Goal: Task Accomplishment & Management: Complete application form

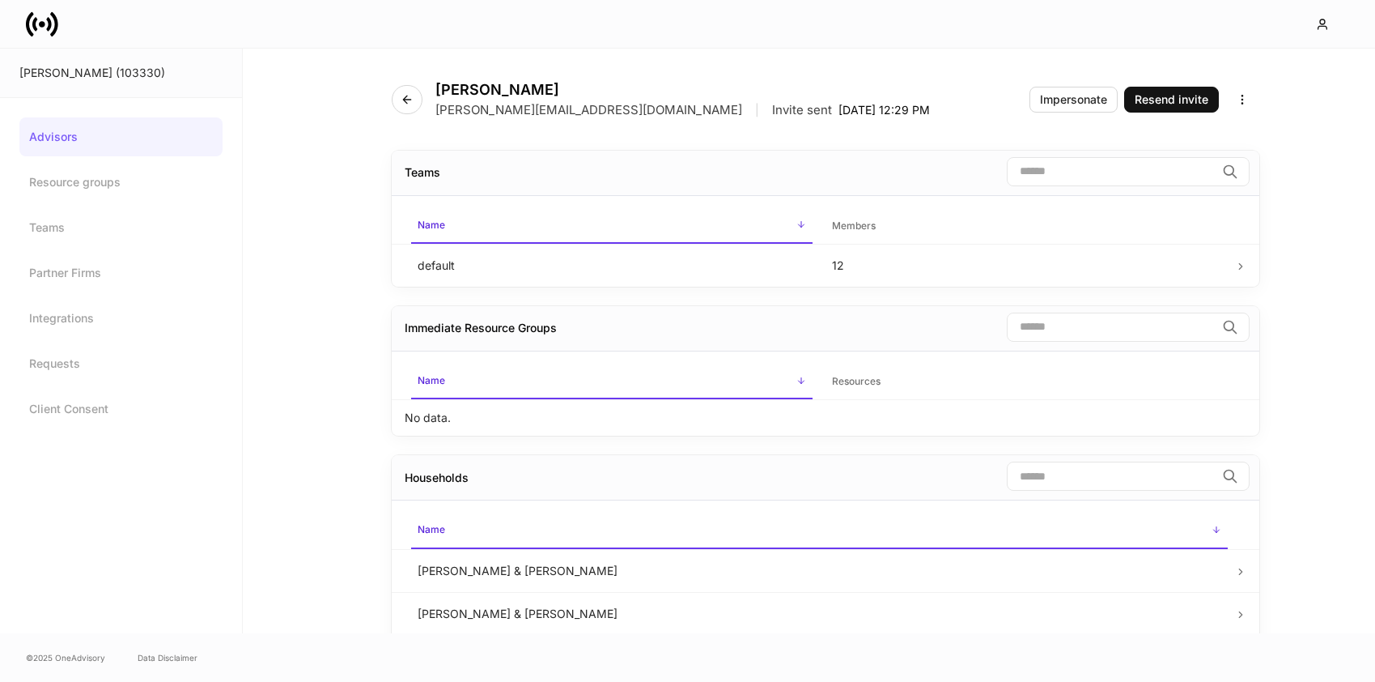
click at [62, 74] on div "[PERSON_NAME] (103330)" at bounding box center [120, 73] width 203 height 16
click at [410, 99] on icon "button" at bounding box center [406, 99] width 7 height 7
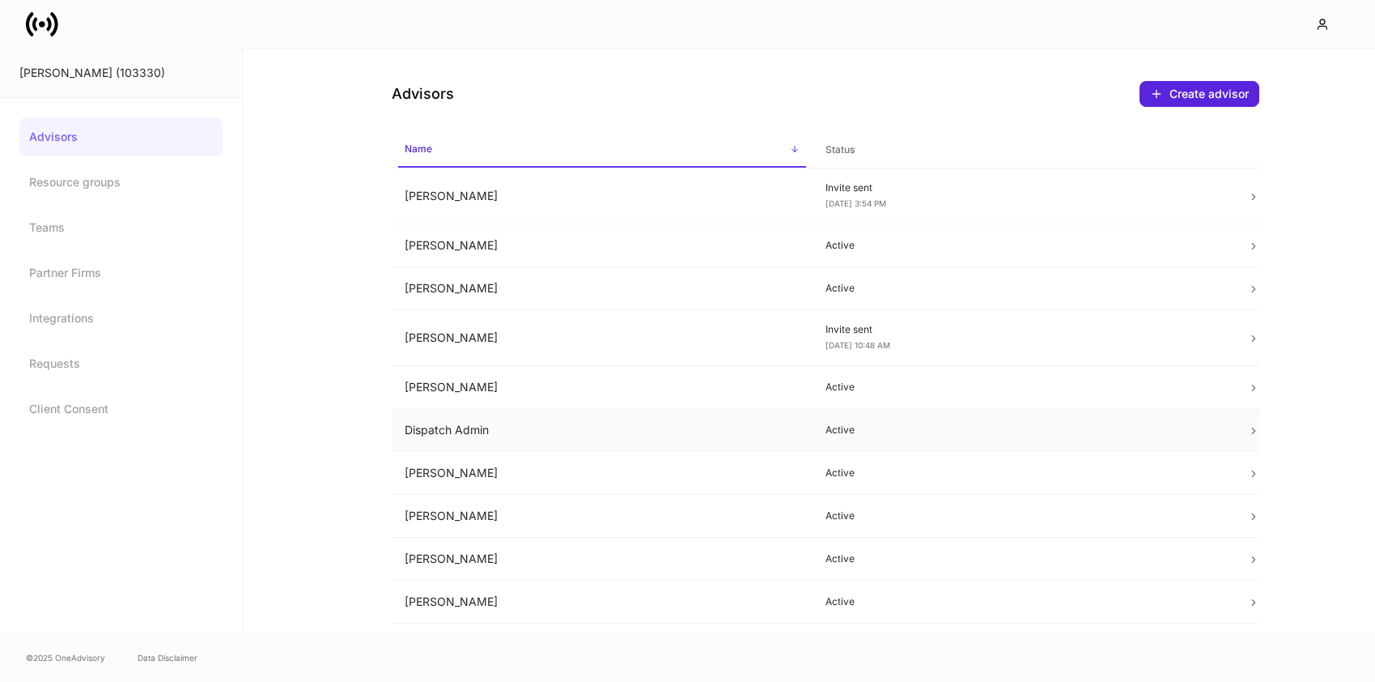
click at [489, 439] on td "Dispatch Admin" at bounding box center [603, 430] width 422 height 43
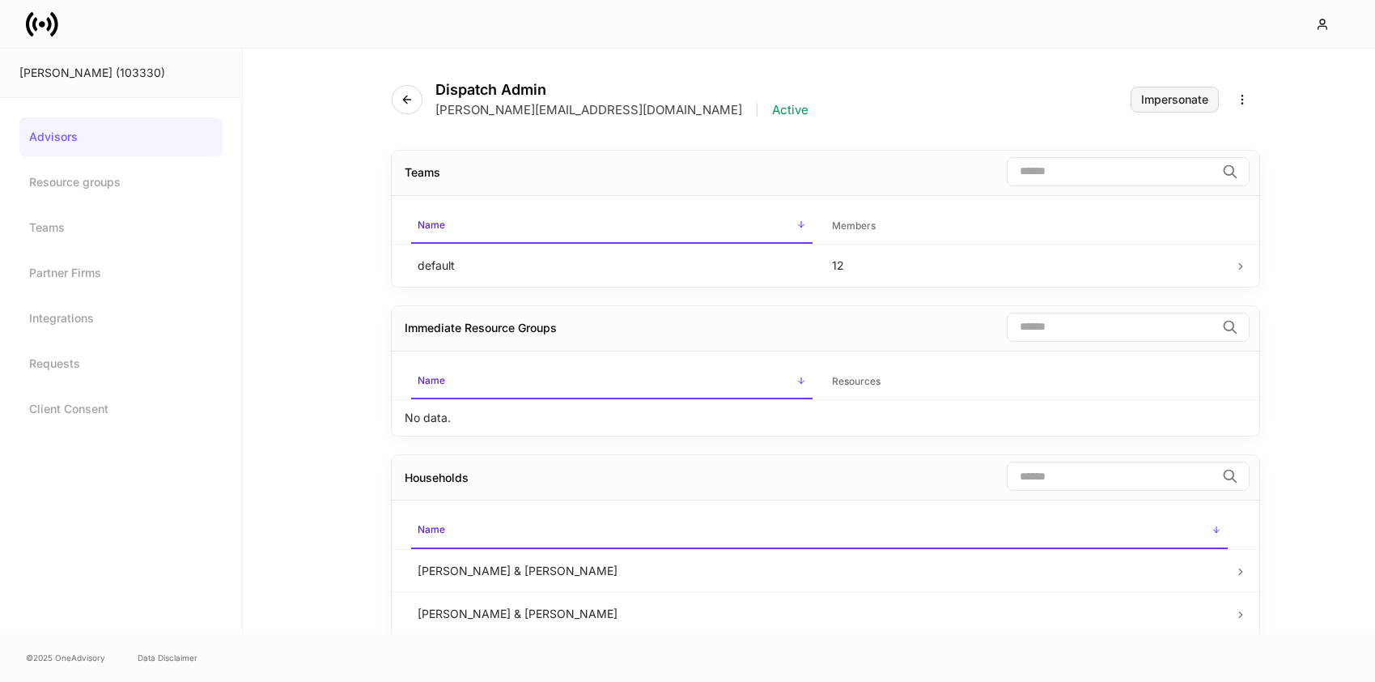
click at [1176, 101] on div "Impersonate" at bounding box center [1174, 99] width 67 height 11
click at [1175, 98] on div "Impersonate" at bounding box center [1174, 99] width 67 height 11
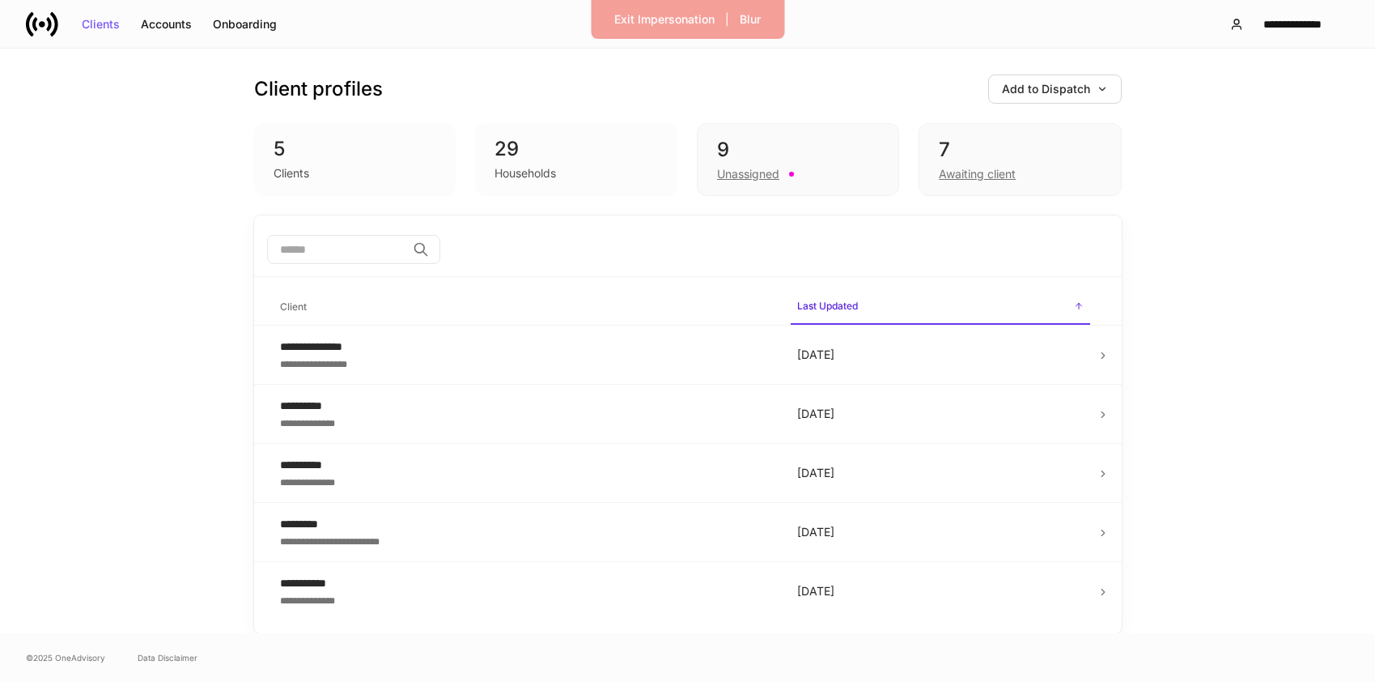
click at [554, 166] on div "Households" at bounding box center [526, 173] width 62 height 16
click at [737, 166] on div "Unassigned" at bounding box center [748, 174] width 62 height 16
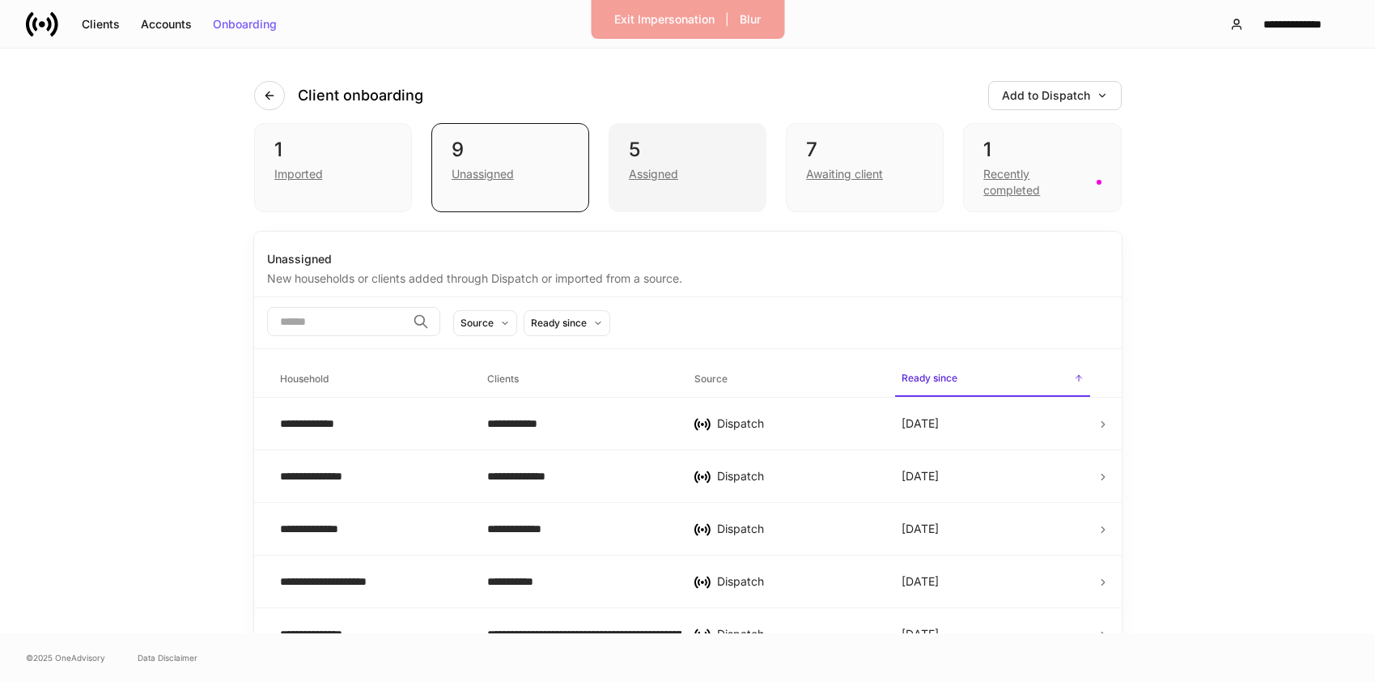
click at [643, 172] on div "Assigned" at bounding box center [653, 174] width 49 height 16
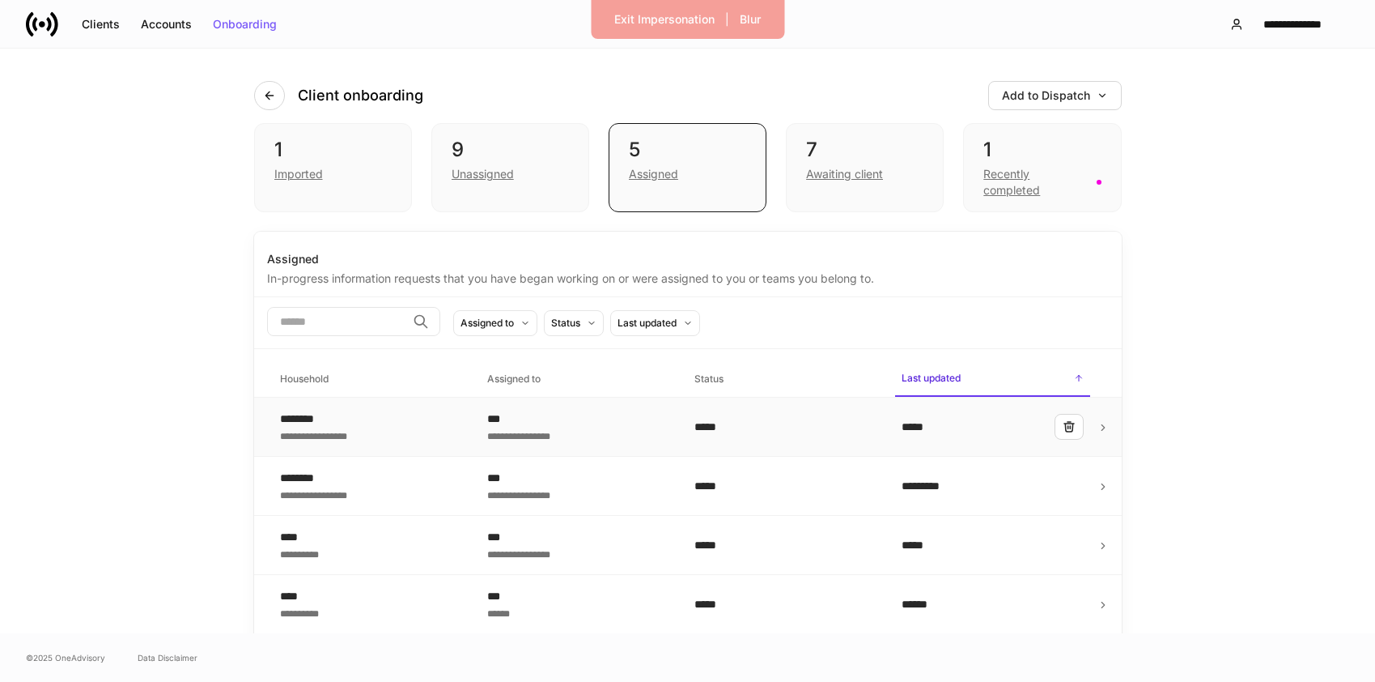
click at [631, 416] on div "***" at bounding box center [577, 418] width 181 height 16
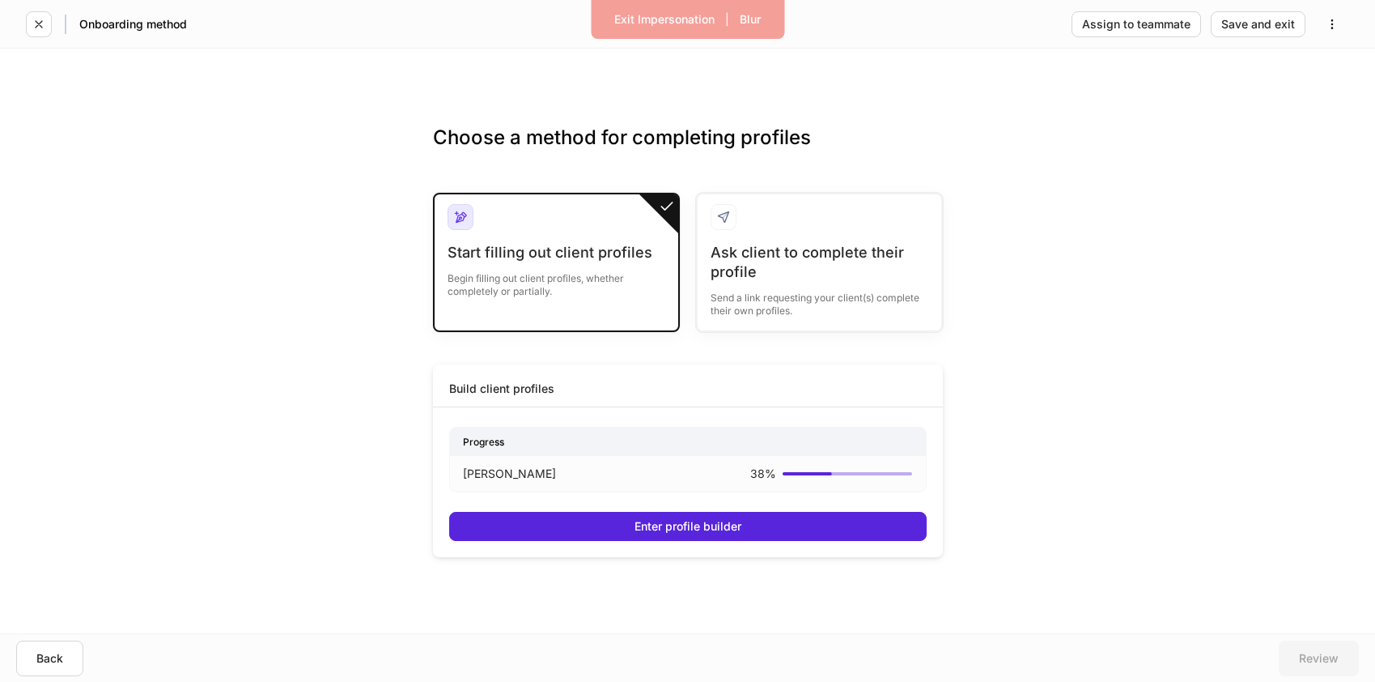
click at [608, 300] on div "Start filling out client profiles Begin filling out client profiles, whether co…" at bounding box center [557, 280] width 218 height 74
click at [606, 280] on div "Begin filling out client profiles, whether completely or partially." at bounding box center [557, 280] width 218 height 36
click at [691, 476] on div "Marybeth Unsworth 38 %" at bounding box center [688, 473] width 450 height 16
click at [712, 522] on div "Enter profile builder" at bounding box center [688, 526] width 107 height 11
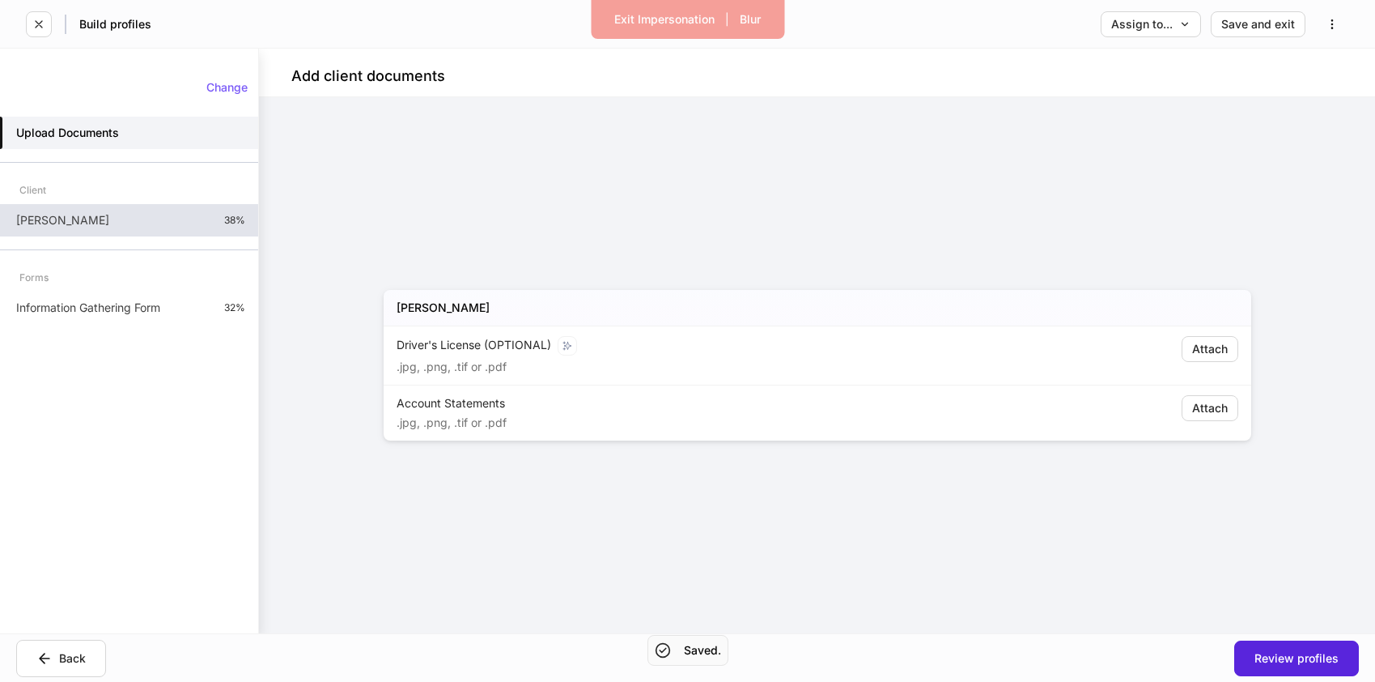
click at [179, 212] on div "Marybeth Unsworth 38%" at bounding box center [129, 220] width 258 height 32
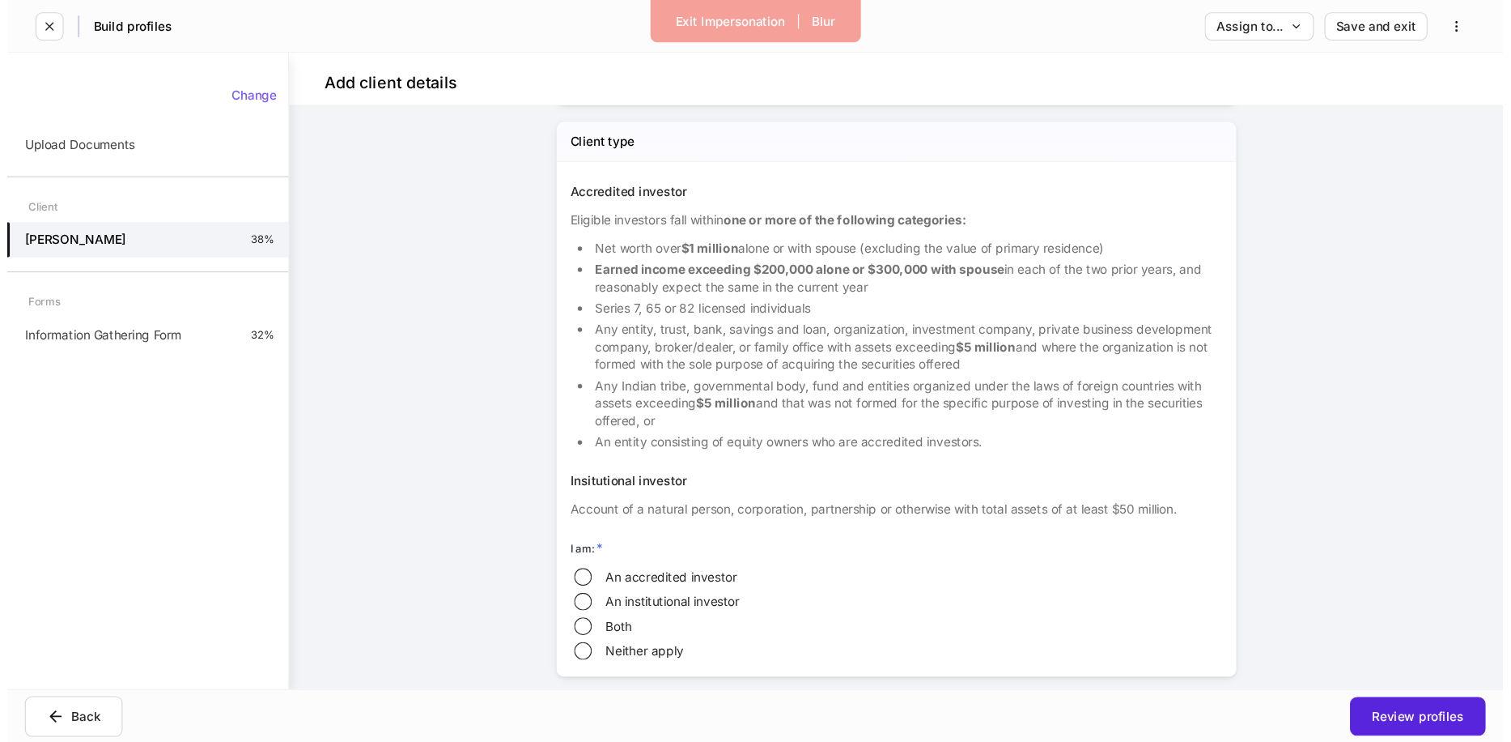
scroll to position [1350, 0]
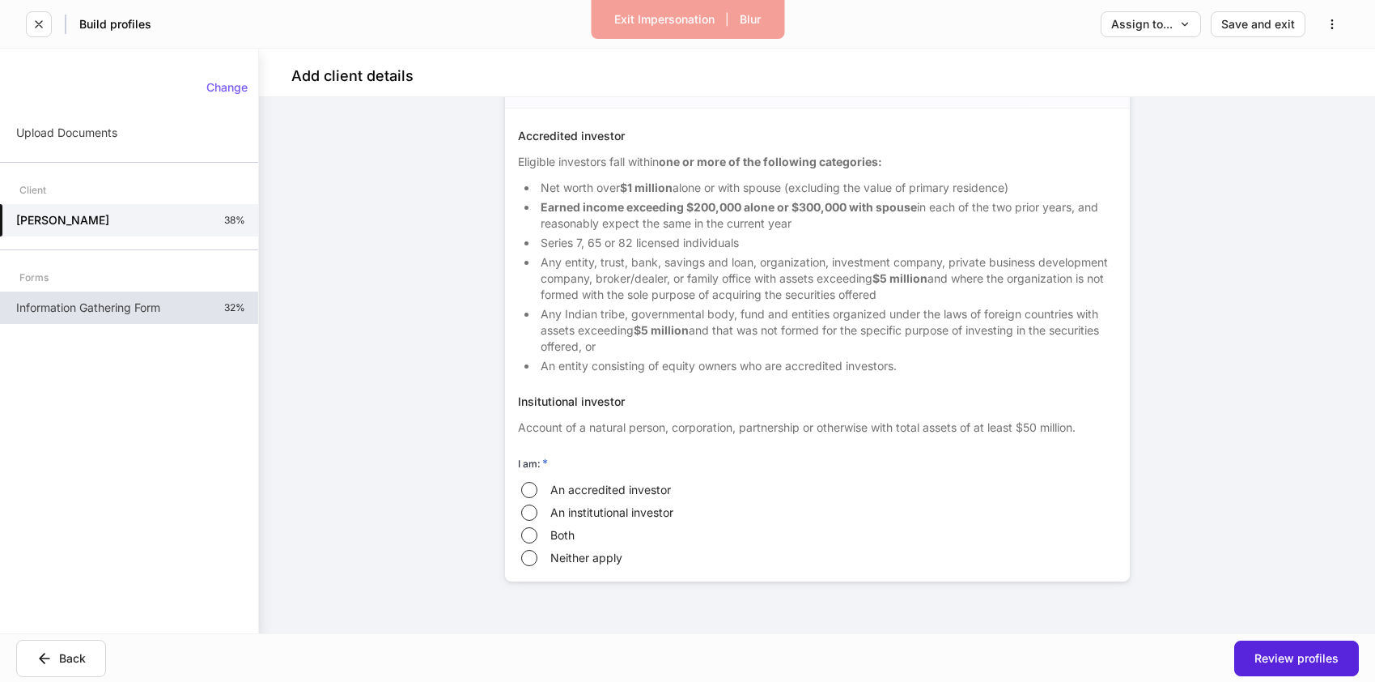
click at [165, 302] on div "Information Gathering Form 32%" at bounding box center [129, 307] width 258 height 32
